Goal: Task Accomplishment & Management: Manage account settings

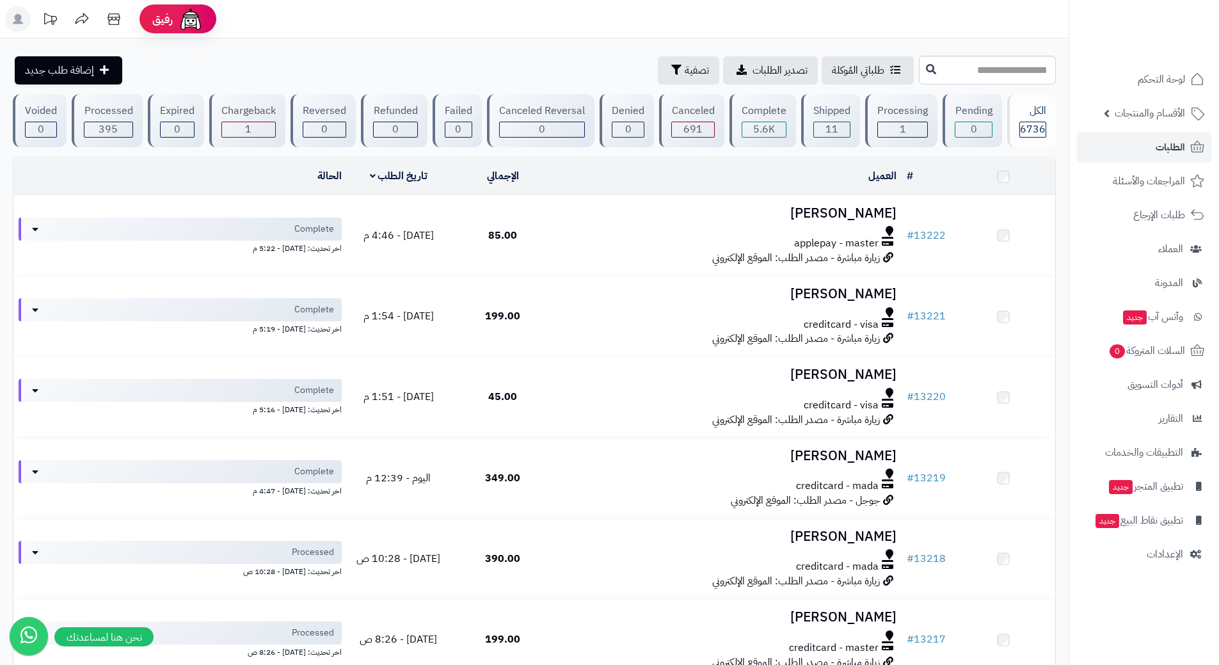
click at [1107, 144] on link "الطلبات" at bounding box center [1144, 147] width 134 height 31
click at [1116, 150] on link "الطلبات" at bounding box center [1144, 147] width 134 height 31
click at [1114, 144] on link "الطلبات" at bounding box center [1144, 147] width 134 height 31
click at [1053, 664] on html "**********" at bounding box center [609, 332] width 1219 height 665
click at [1115, 147] on link "الطلبات" at bounding box center [1144, 147] width 134 height 31
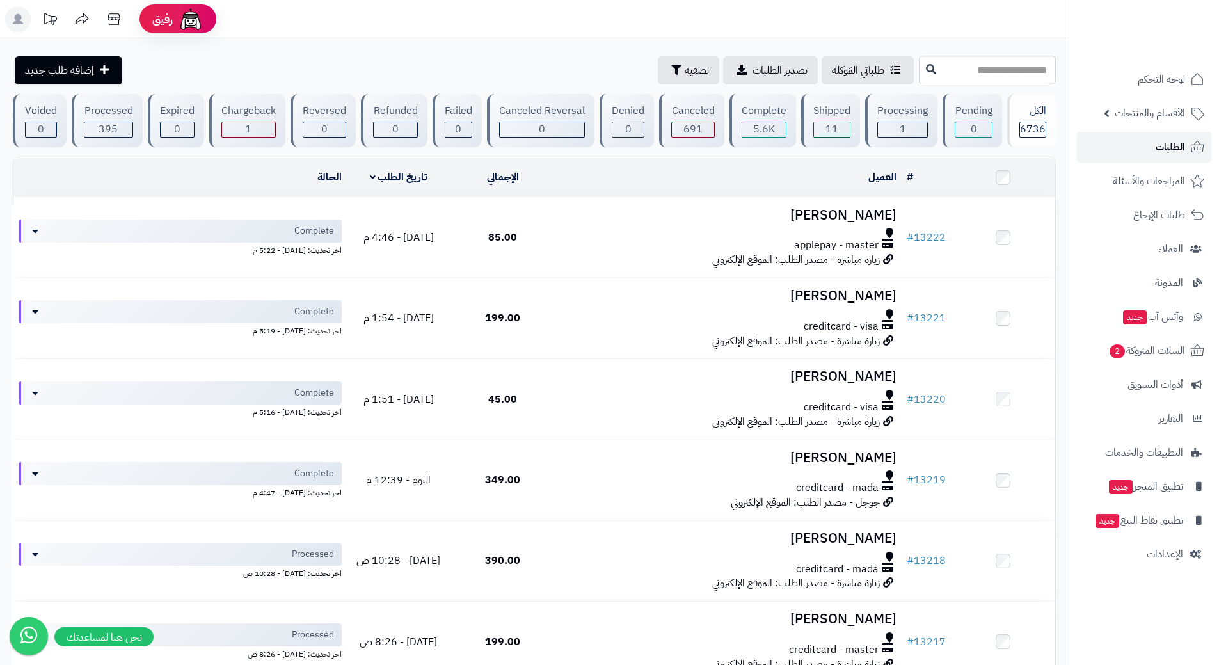
click at [1142, 139] on link "الطلبات" at bounding box center [1144, 147] width 134 height 31
click at [1119, 137] on link "الطلبات" at bounding box center [1144, 147] width 134 height 31
drag, startPoint x: 0, startPoint y: 0, endPoint x: 1119, endPoint y: 357, distance: 1174.9
click at [1119, 357] on span "4" at bounding box center [1115, 351] width 15 height 14
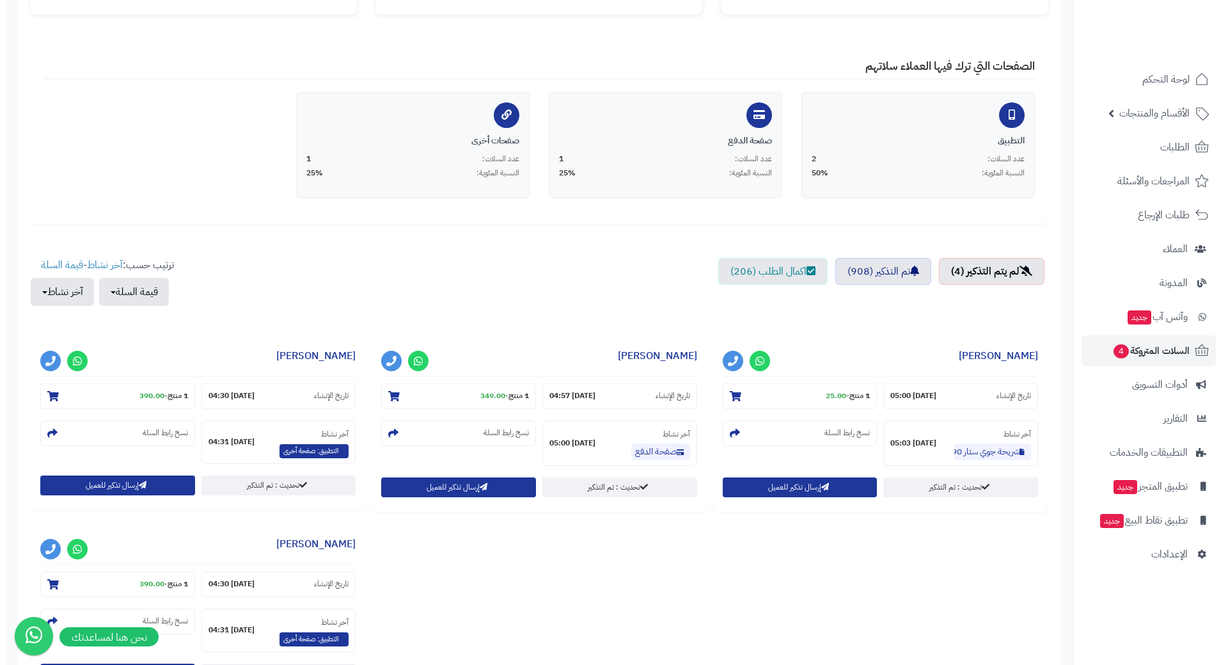
scroll to position [380, 0]
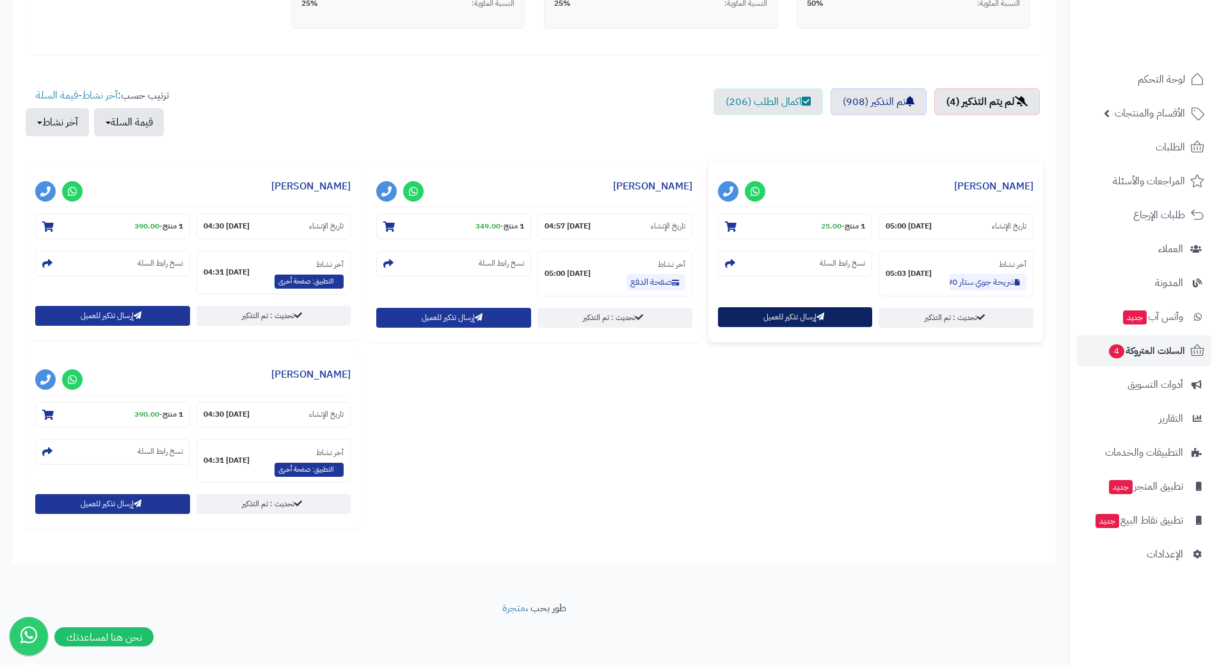
click at [752, 315] on button "إرسال تذكير للعميل" at bounding box center [795, 317] width 155 height 20
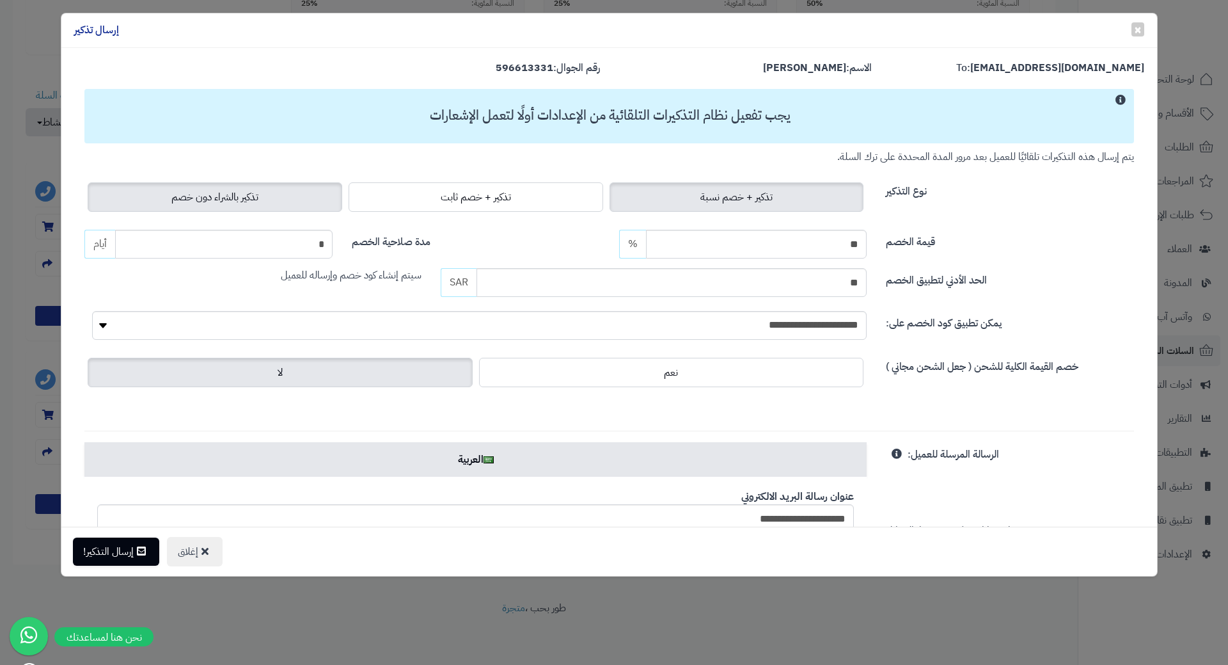
click at [225, 189] on span "تذكير بالشراء دون خصم" at bounding box center [214, 196] width 87 height 15
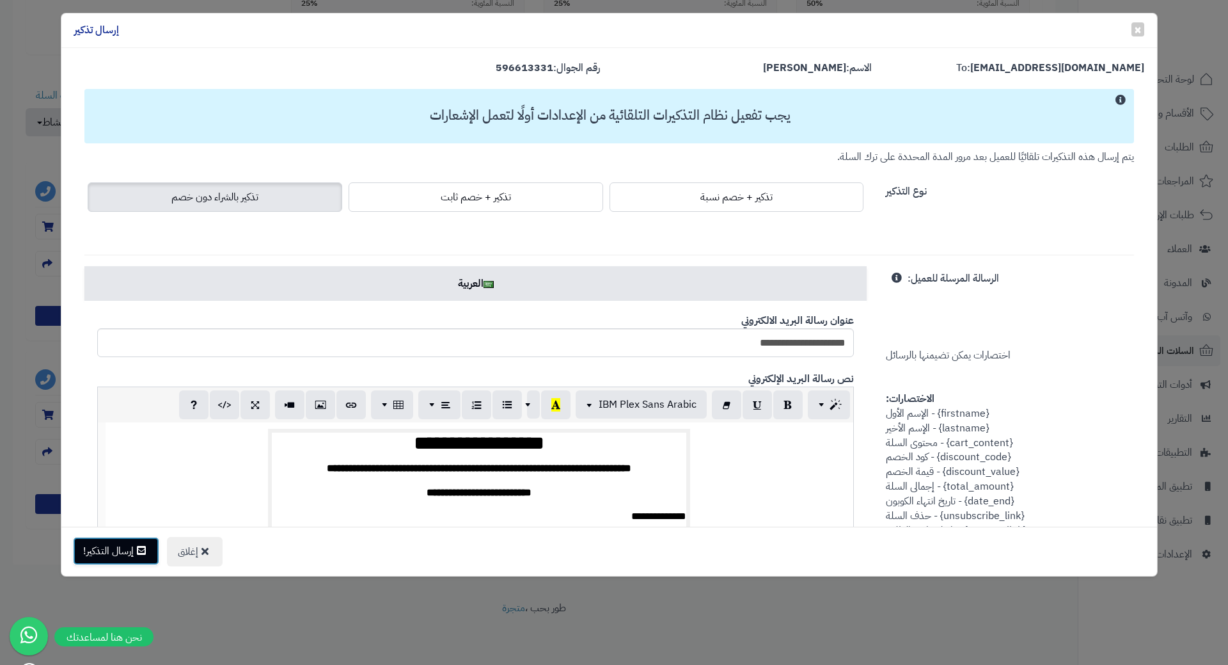
click at [107, 558] on button "إرسال التذكير!" at bounding box center [116, 551] width 86 height 28
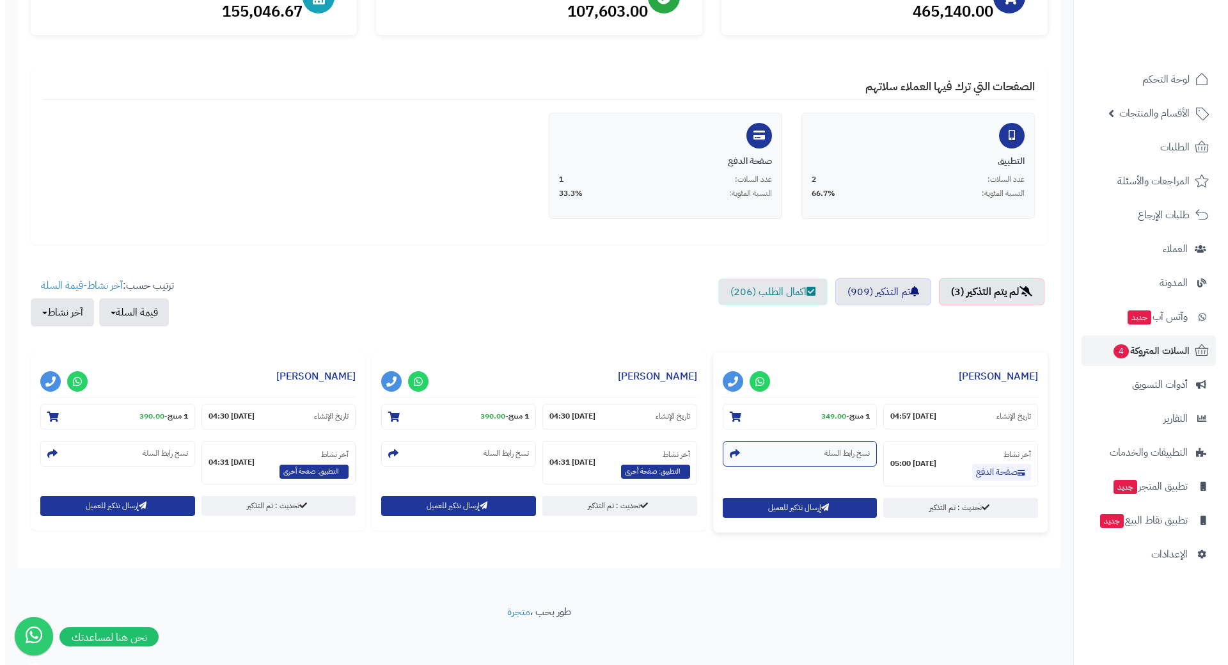
scroll to position [194, 0]
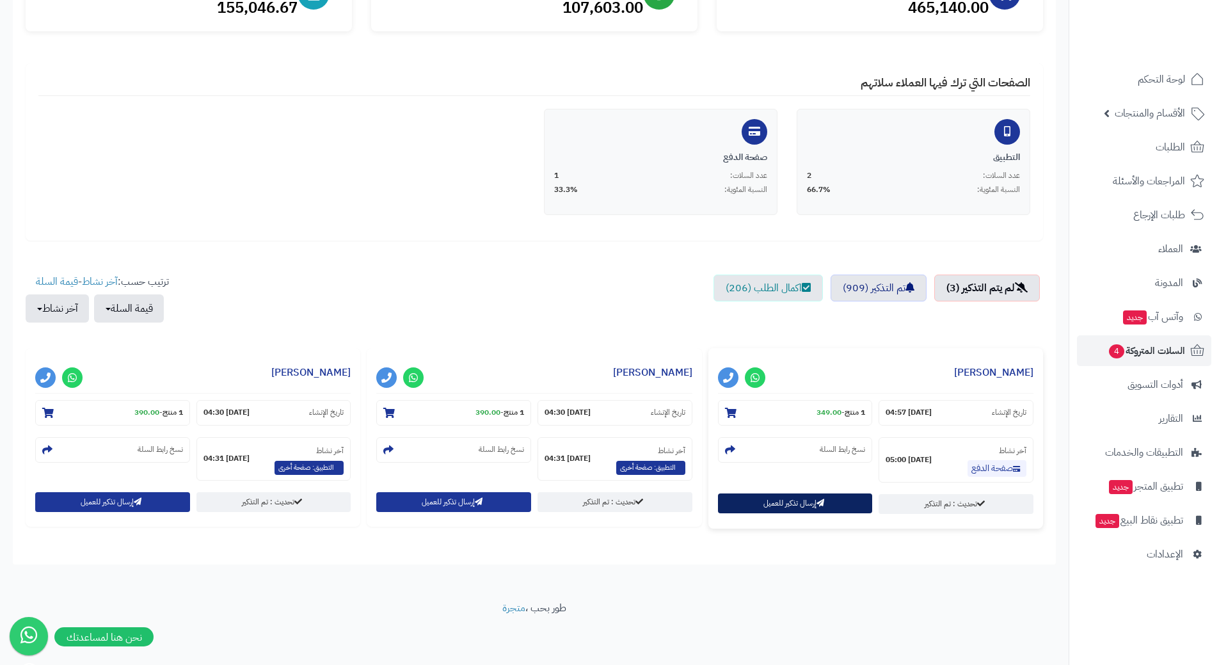
click at [814, 503] on button "إرسال تذكير للعميل" at bounding box center [795, 503] width 155 height 20
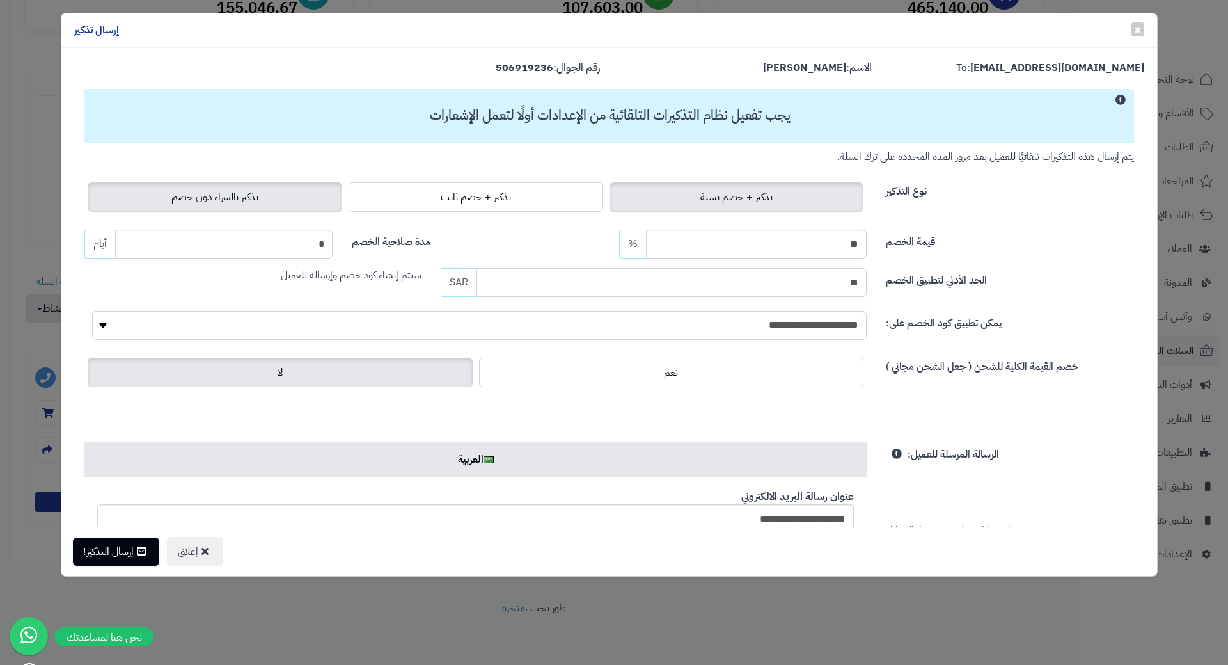
click at [225, 200] on span "تذكير بالشراء دون خصم" at bounding box center [214, 196] width 87 height 15
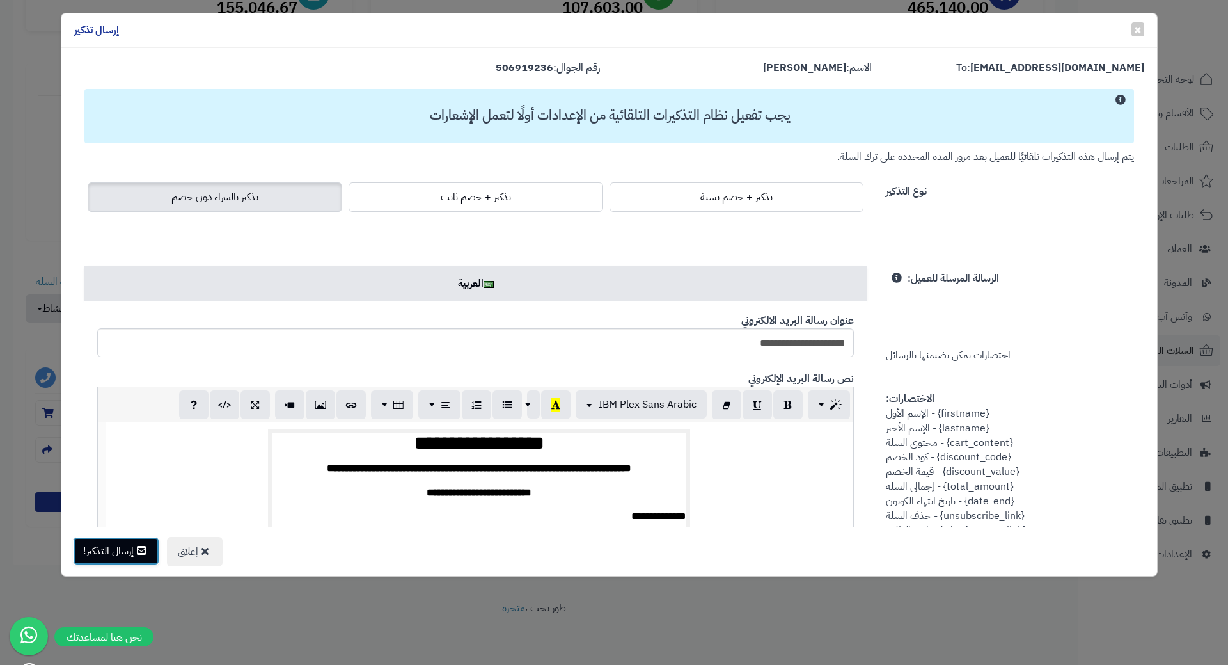
click at [125, 556] on button "إرسال التذكير!" at bounding box center [116, 551] width 86 height 28
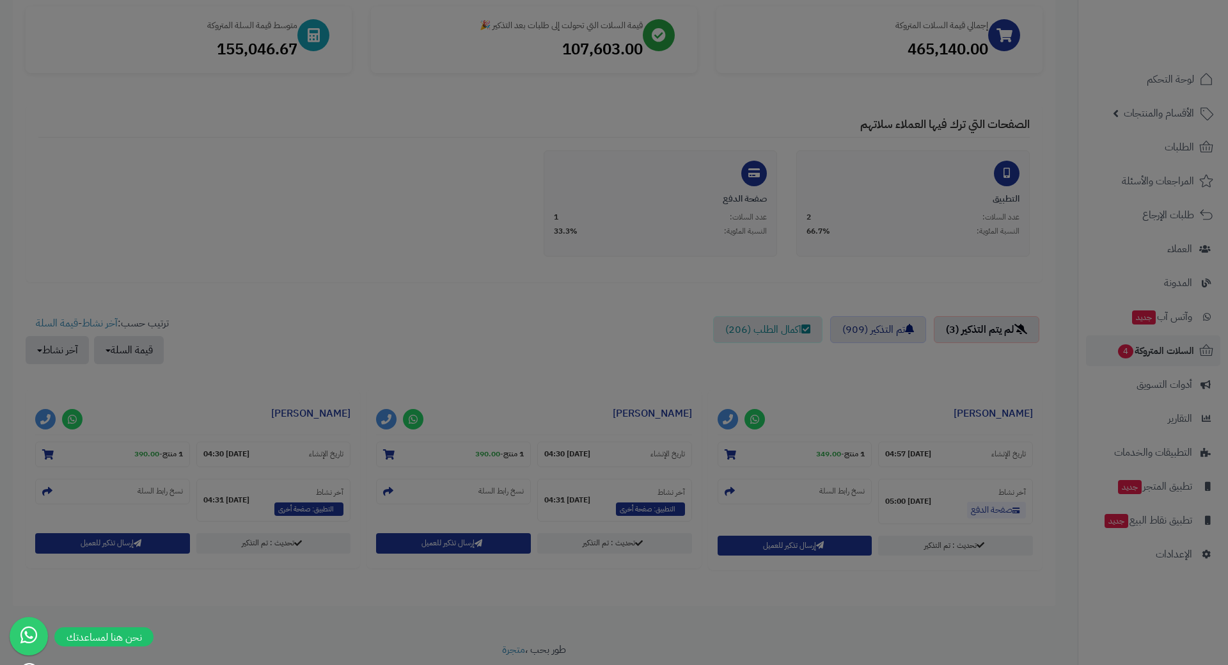
scroll to position [235, 0]
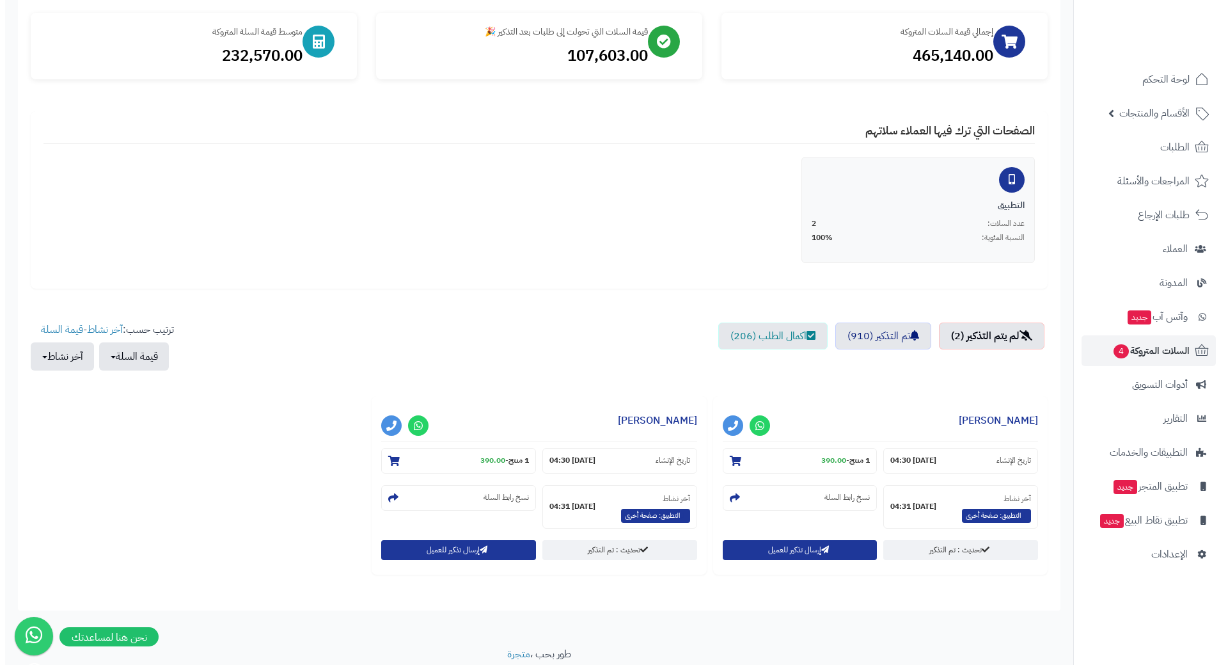
scroll to position [192, 0]
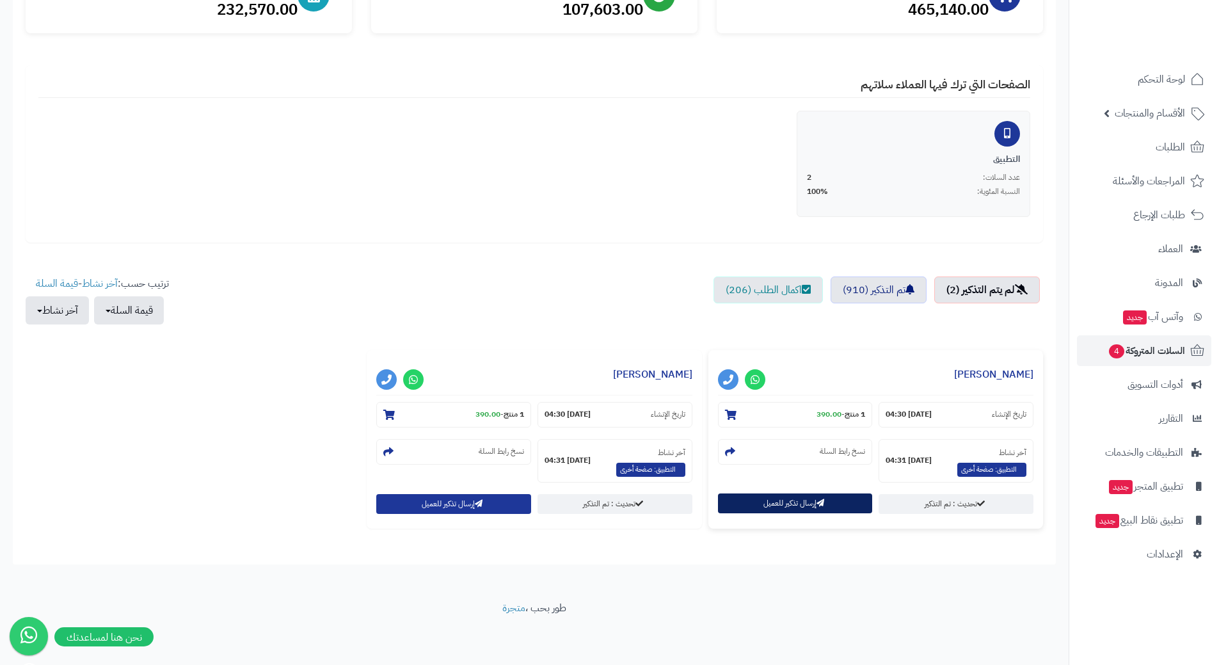
click at [767, 504] on button "إرسال تذكير للعميل" at bounding box center [795, 503] width 155 height 20
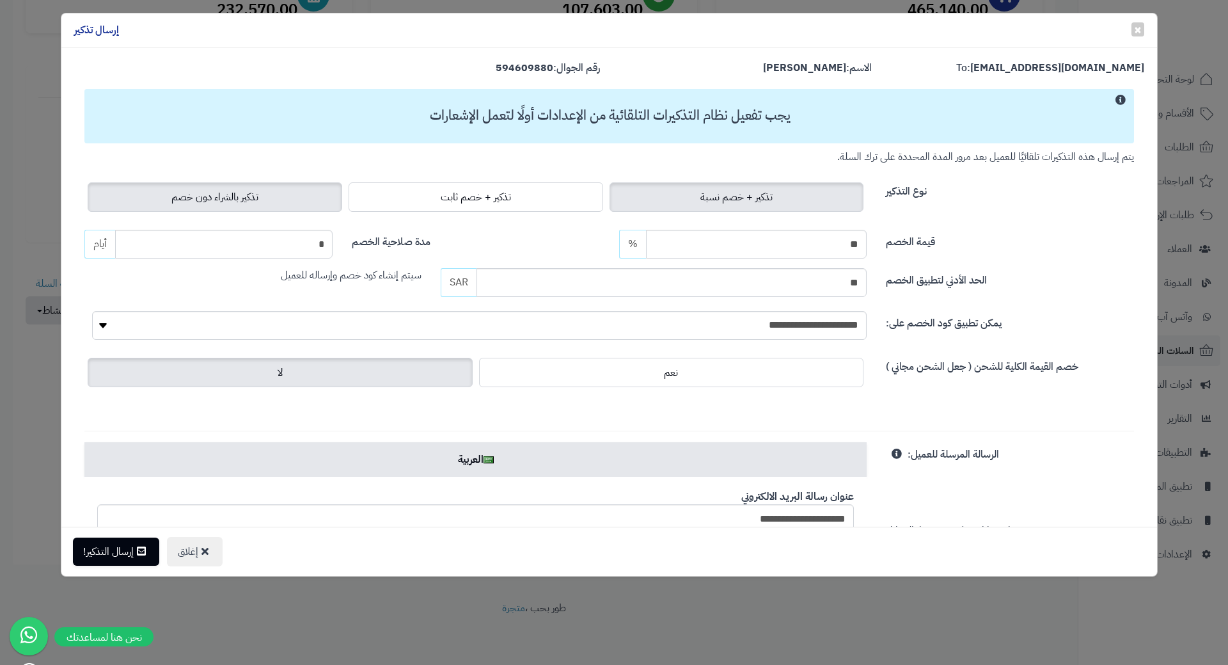
click at [317, 196] on label "تذكير بالشراء دون خصم" at bounding box center [215, 196] width 255 height 29
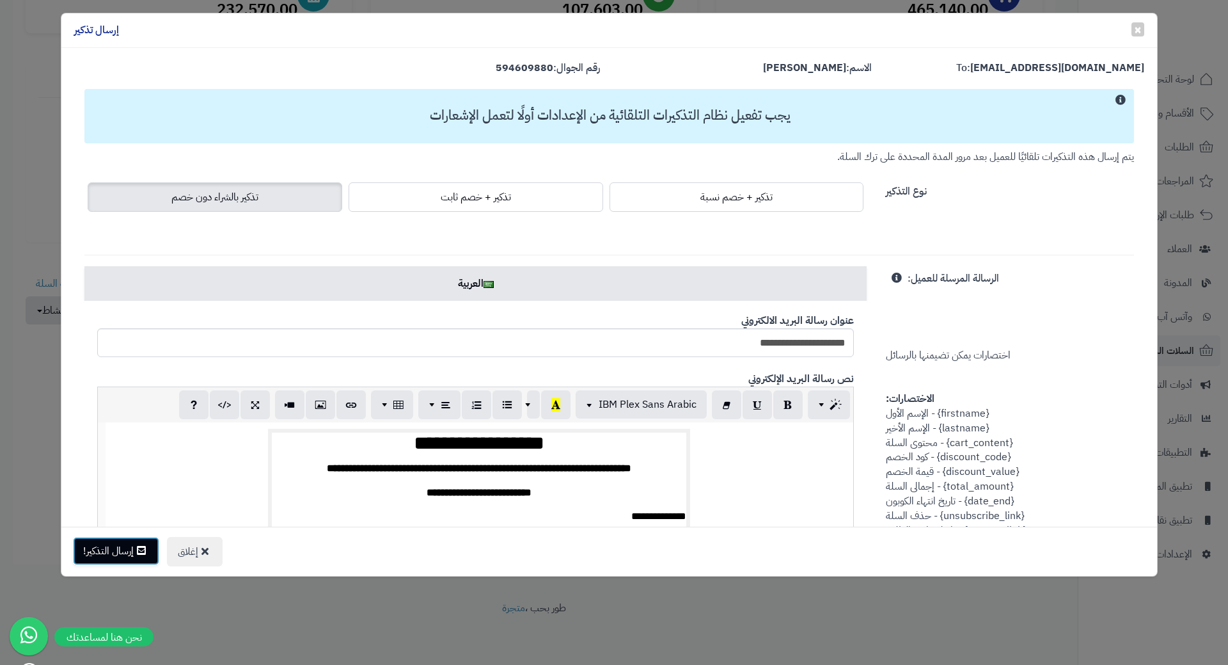
click at [134, 551] on button "إرسال التذكير!" at bounding box center [116, 551] width 86 height 28
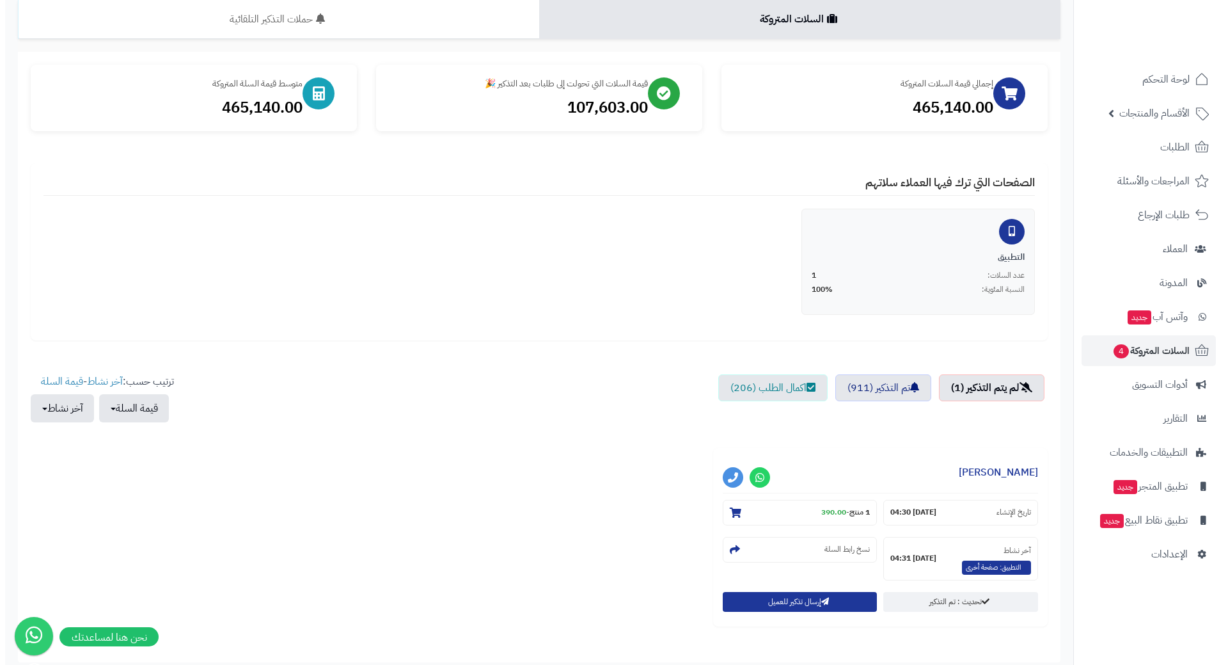
scroll to position [192, 0]
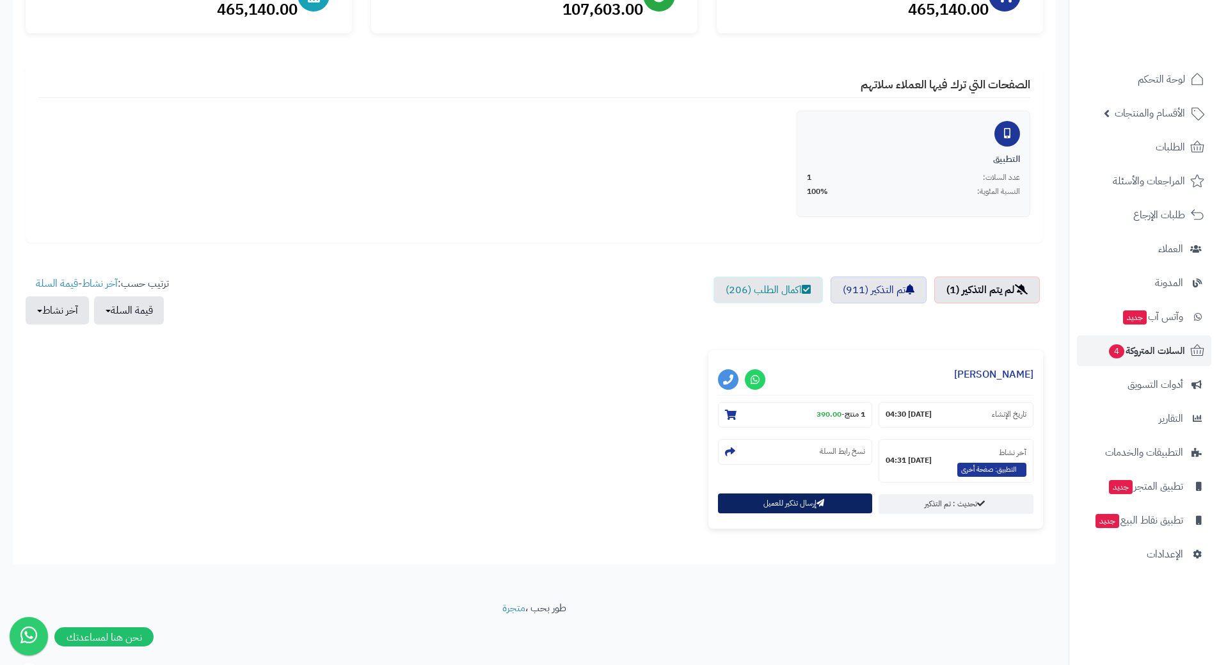
click at [782, 501] on button "إرسال تذكير للعميل" at bounding box center [795, 503] width 155 height 20
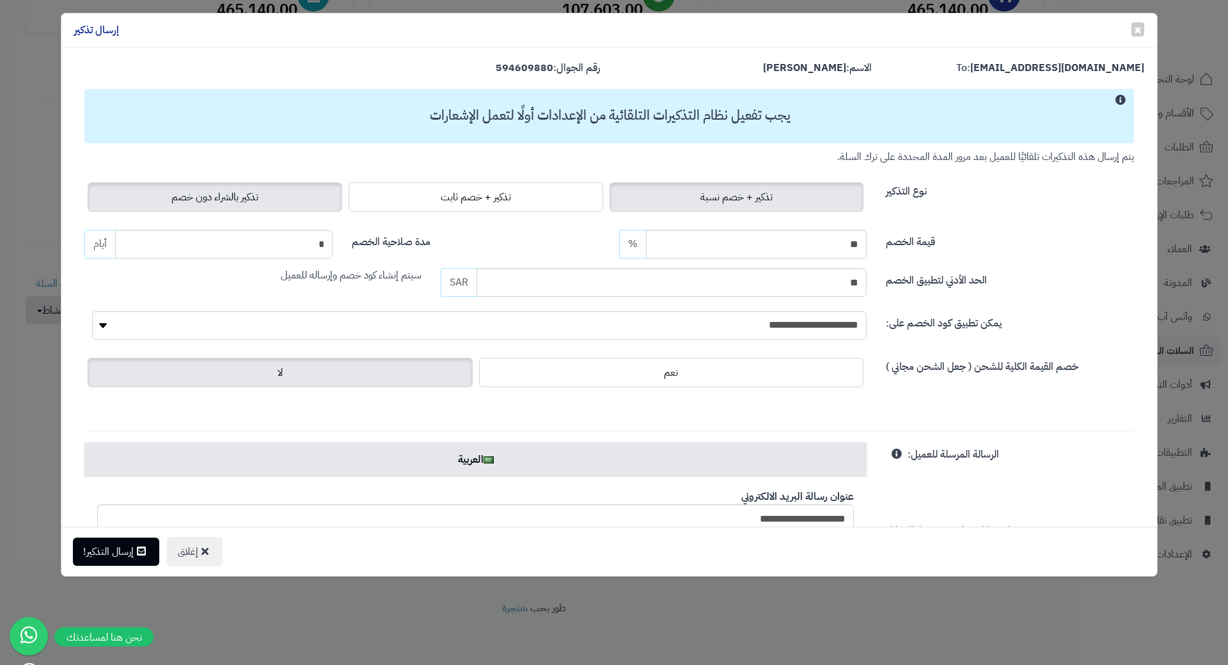
click at [290, 214] on div "تذكير + خصم نسبة تذكير + خصم ثابت تذكير بالشراء دون خصم" at bounding box center [475, 197] width 782 height 36
drag, startPoint x: 290, startPoint y: 201, endPoint x: 282, endPoint y: 207, distance: 10.0
click at [290, 201] on label "تذكير بالشراء دون خصم" at bounding box center [215, 196] width 255 height 29
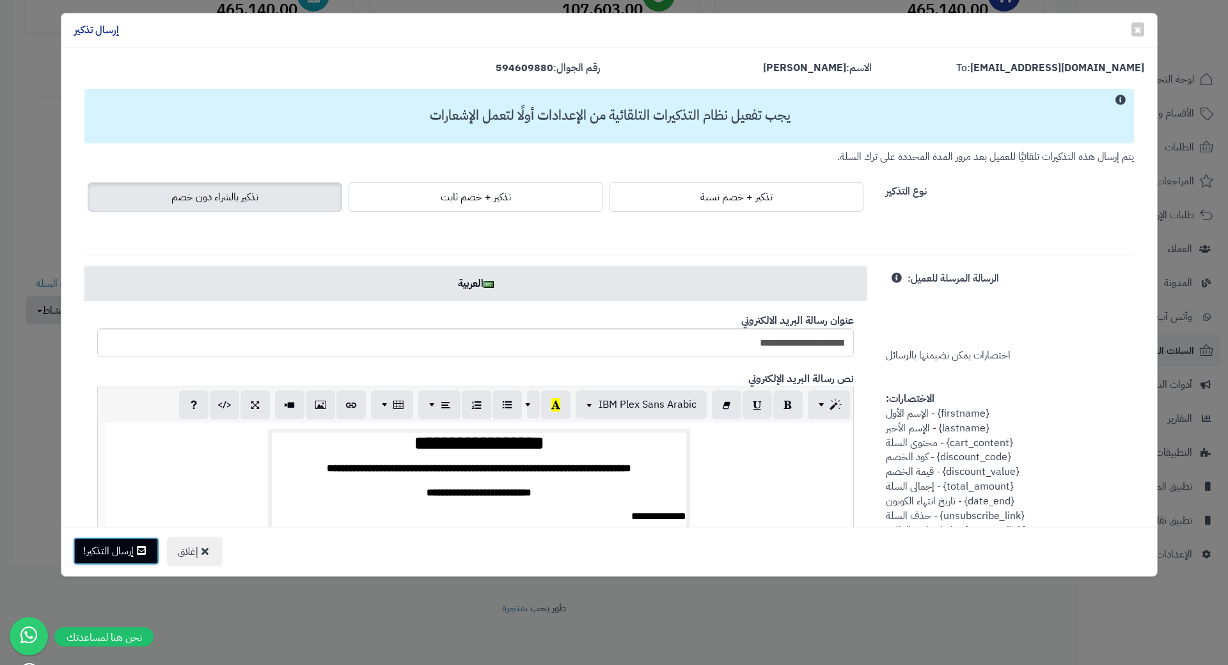
click at [146, 555] on icon at bounding box center [141, 550] width 9 height 10
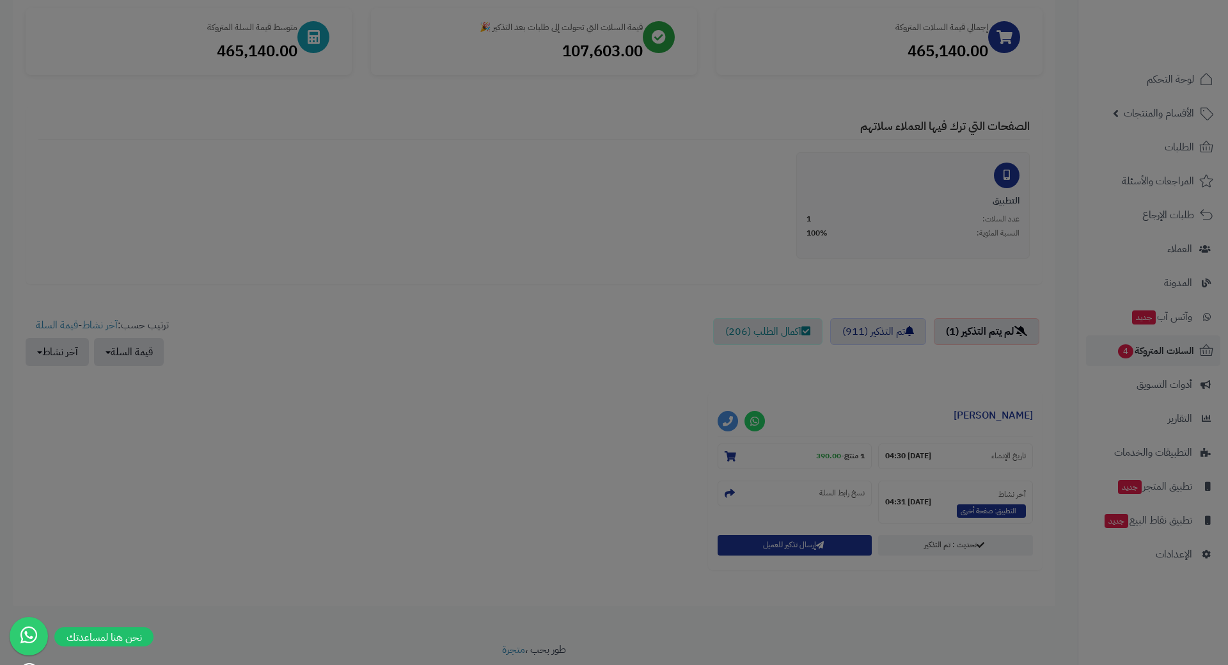
scroll to position [233, 0]
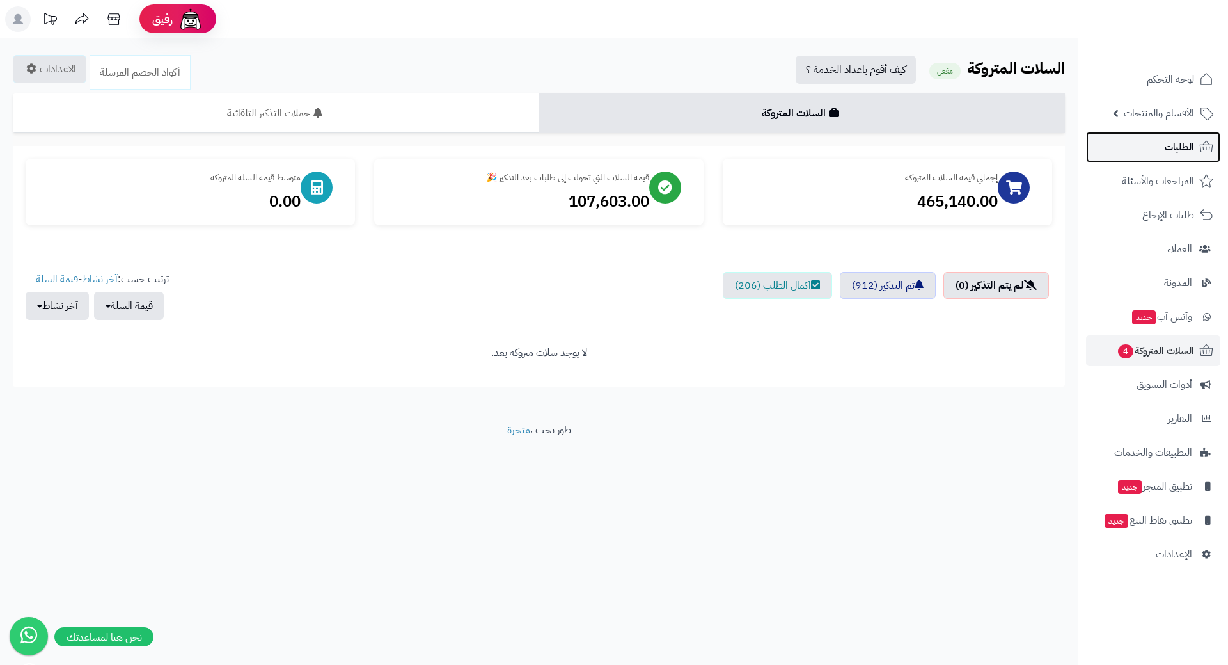
click at [1124, 156] on link "الطلبات" at bounding box center [1153, 147] width 134 height 31
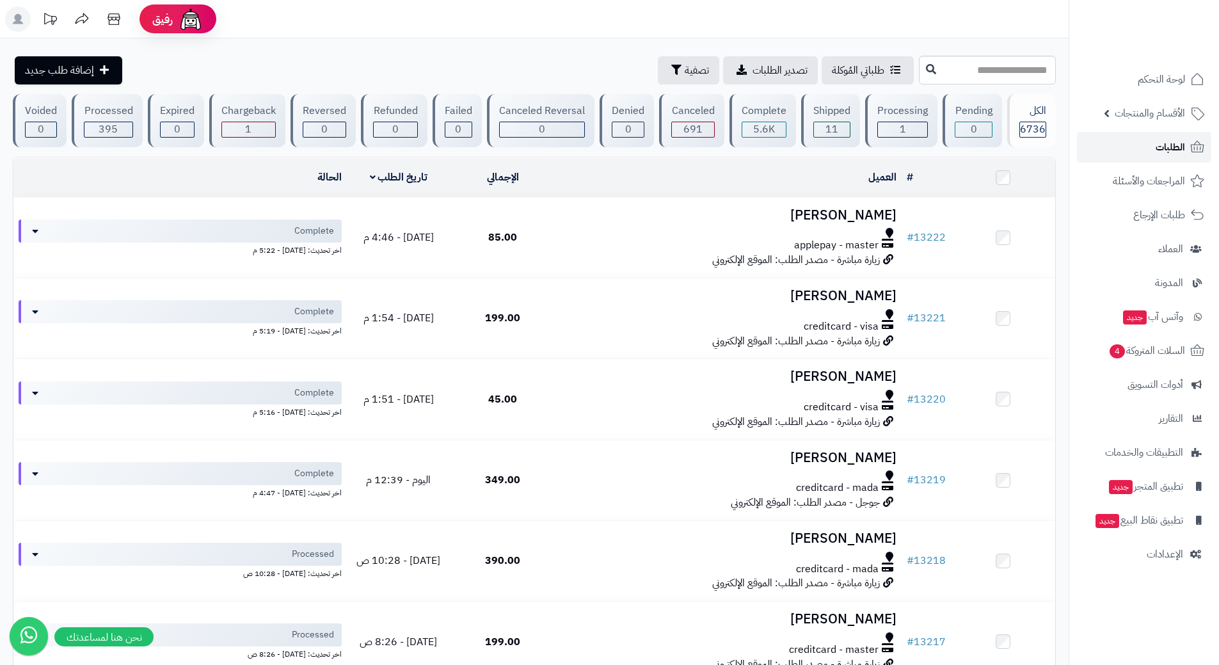
click at [1107, 152] on link "الطلبات" at bounding box center [1144, 147] width 134 height 31
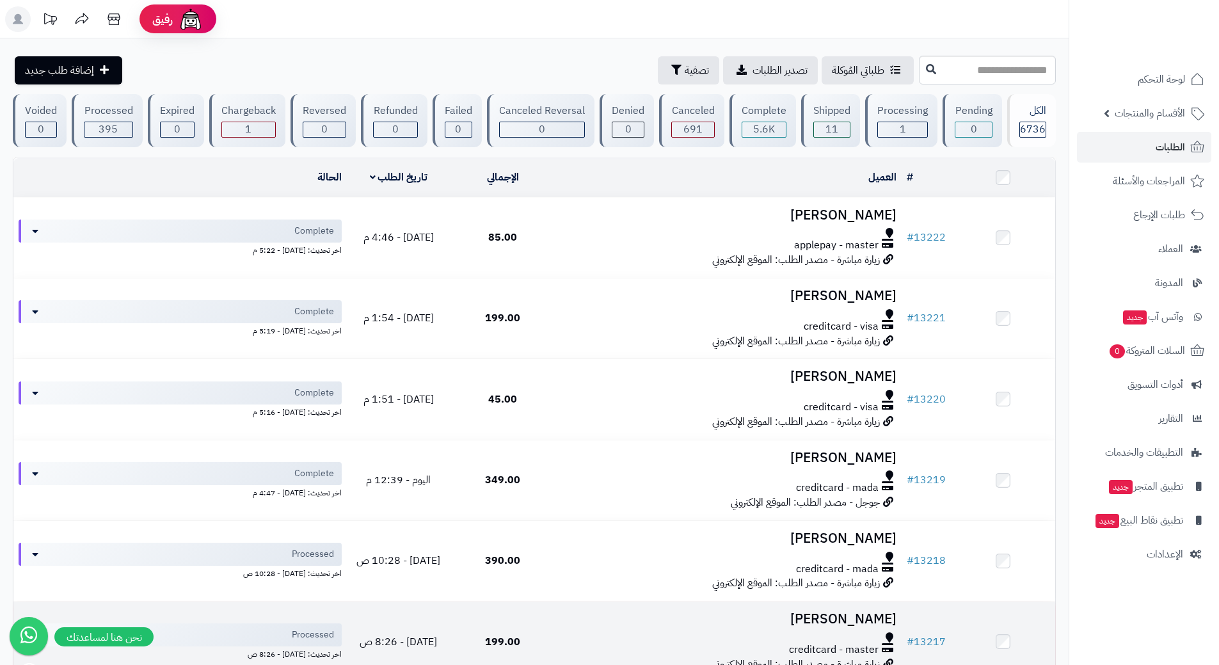
click at [490, 661] on td "199.00" at bounding box center [502, 641] width 104 height 80
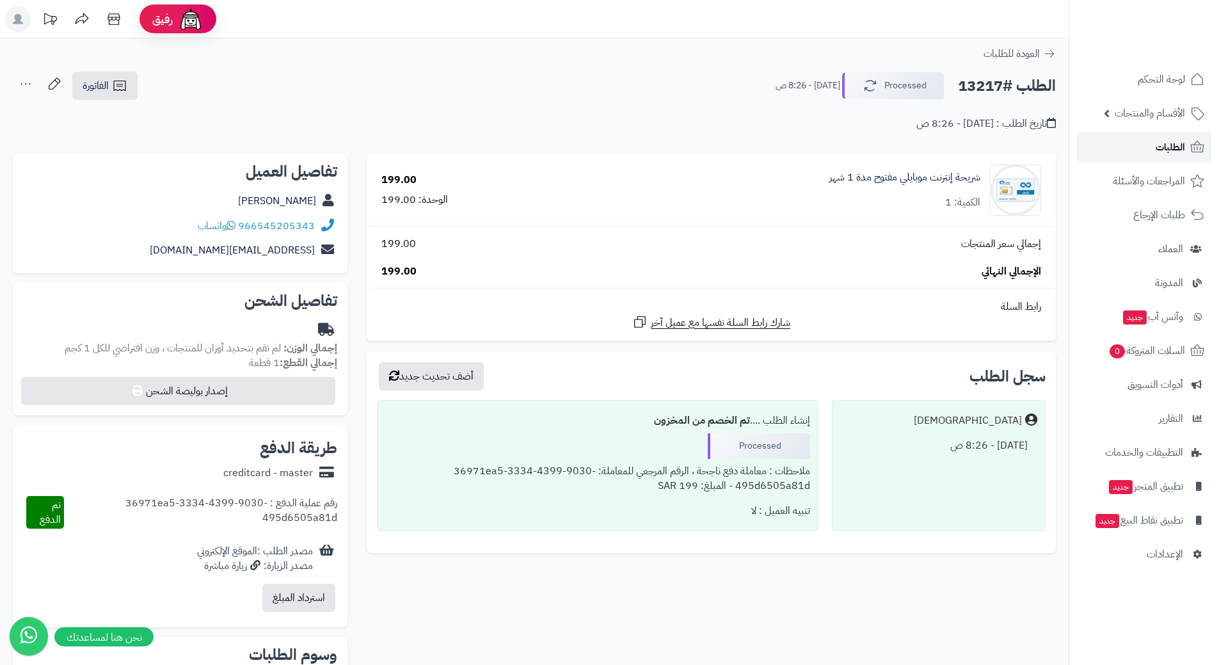
click at [1130, 143] on link "الطلبات" at bounding box center [1144, 147] width 134 height 31
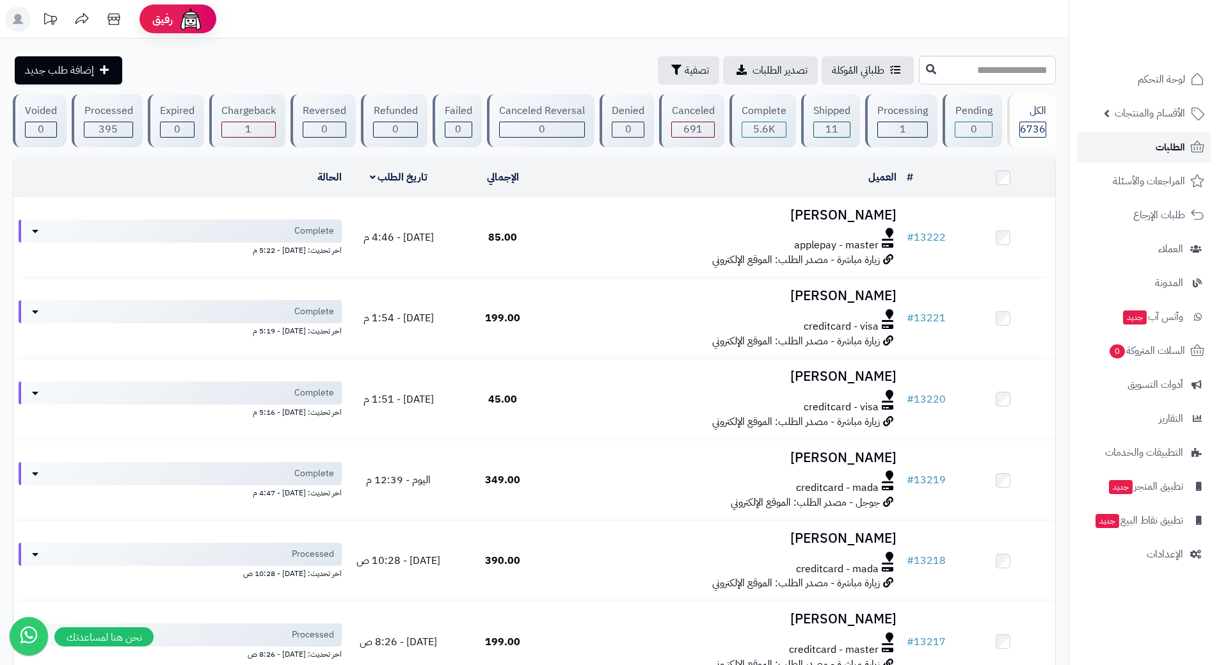
click at [1147, 149] on link "الطلبات" at bounding box center [1144, 147] width 134 height 31
click at [1100, 148] on link "الطلبات" at bounding box center [1144, 147] width 134 height 31
click at [1094, 158] on link "الطلبات" at bounding box center [1144, 147] width 134 height 31
click at [1134, 140] on link "الطلبات" at bounding box center [1144, 147] width 134 height 31
